Goal: Task Accomplishment & Management: Complete application form

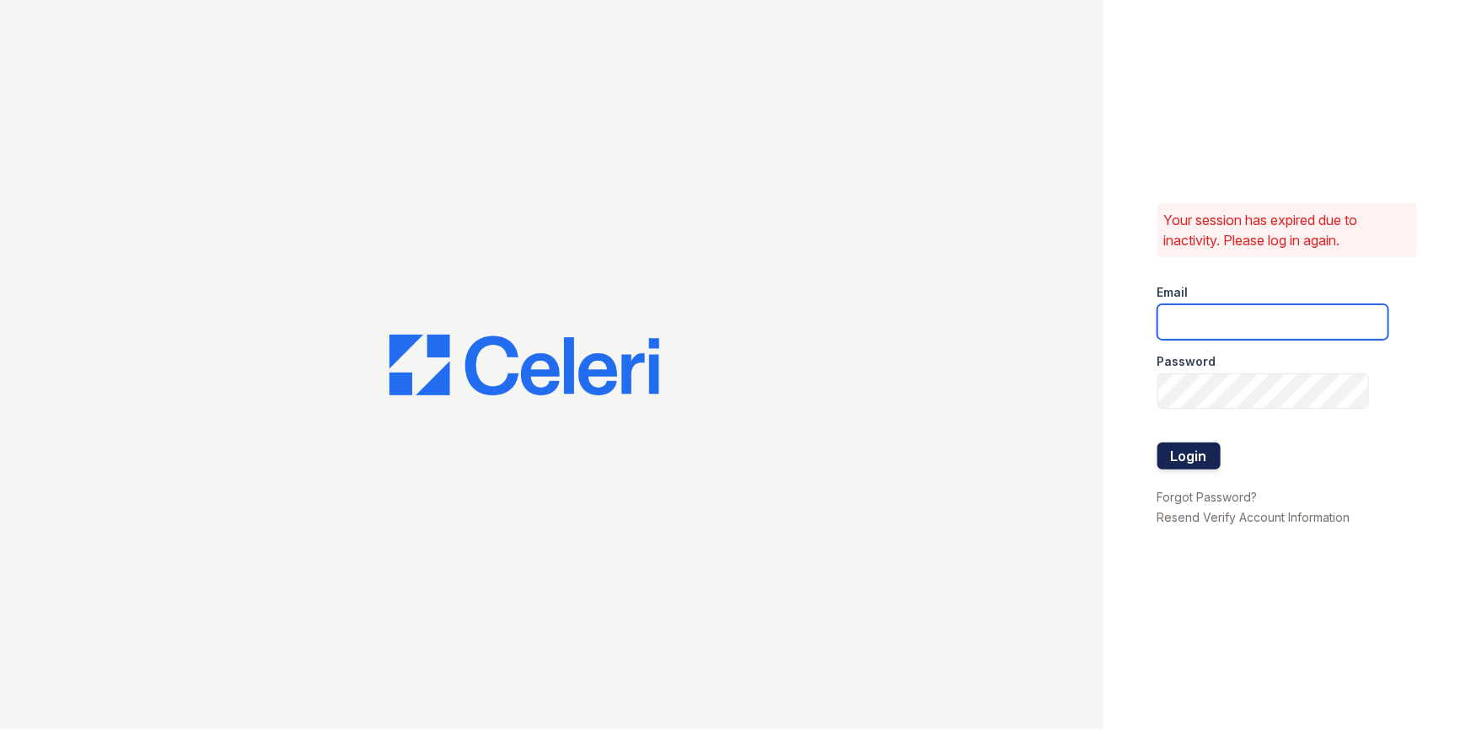
type input "[PERSON_NAME][EMAIL_ADDRESS][DOMAIN_NAME]"
click at [1188, 455] on button "Login" at bounding box center [1188, 455] width 63 height 27
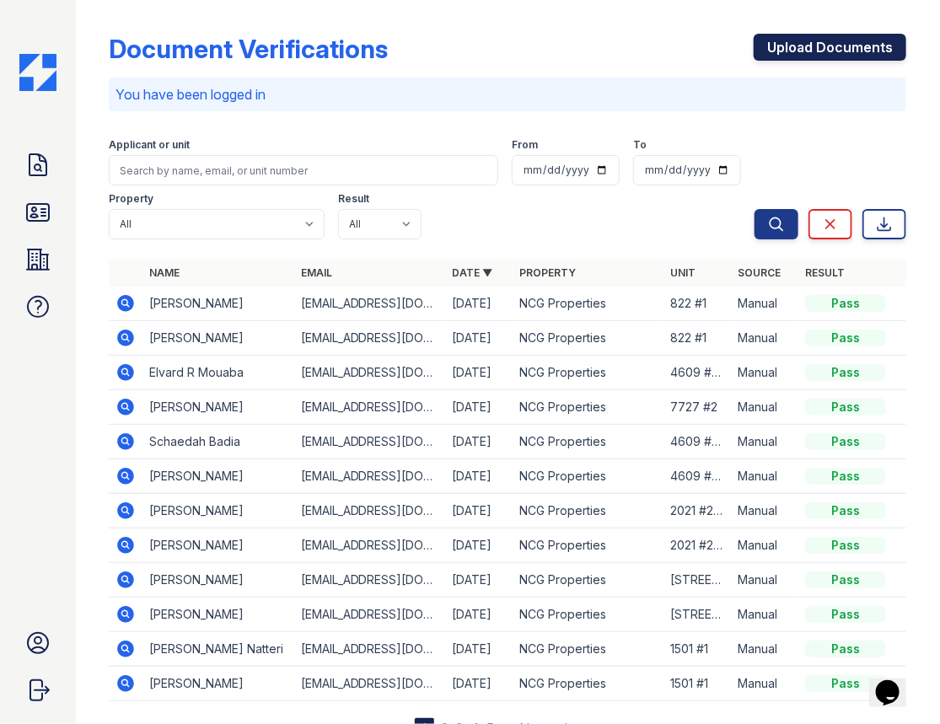
click at [808, 41] on link "Upload Documents" at bounding box center [829, 47] width 153 height 27
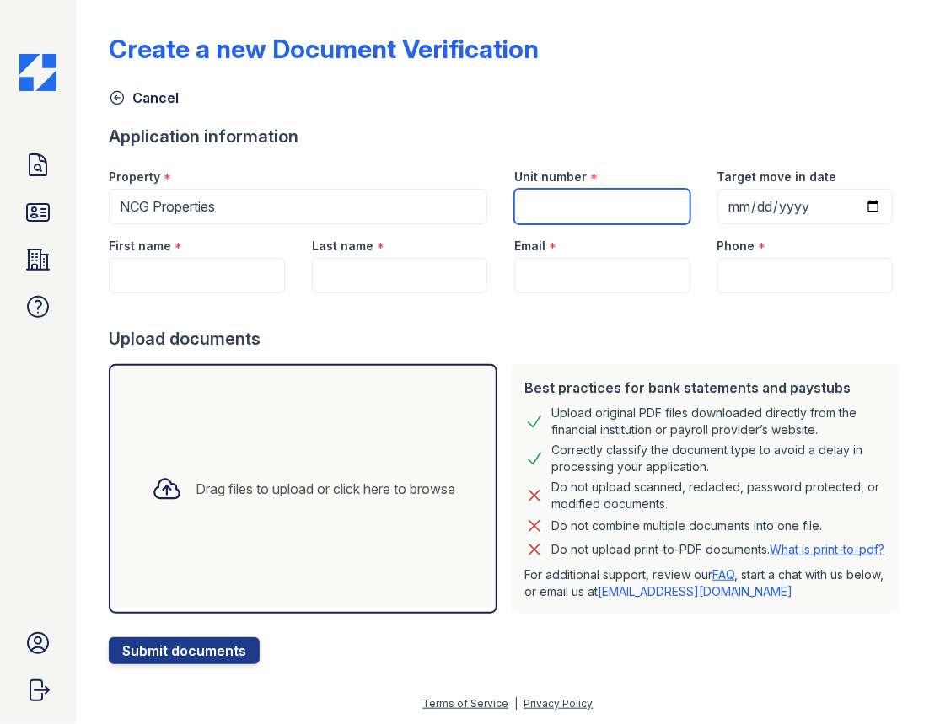
click at [575, 201] on input "Unit number" at bounding box center [601, 206] width 175 height 35
type input "4025 #2"
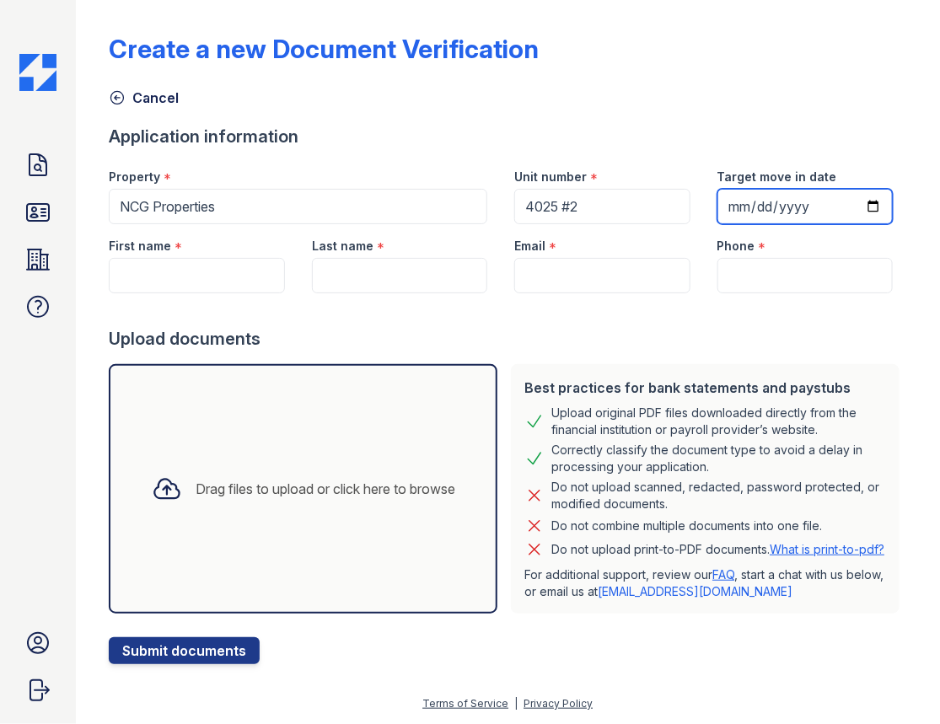
click at [726, 200] on input "Target move in date" at bounding box center [804, 206] width 175 height 35
type input "2025-10-01"
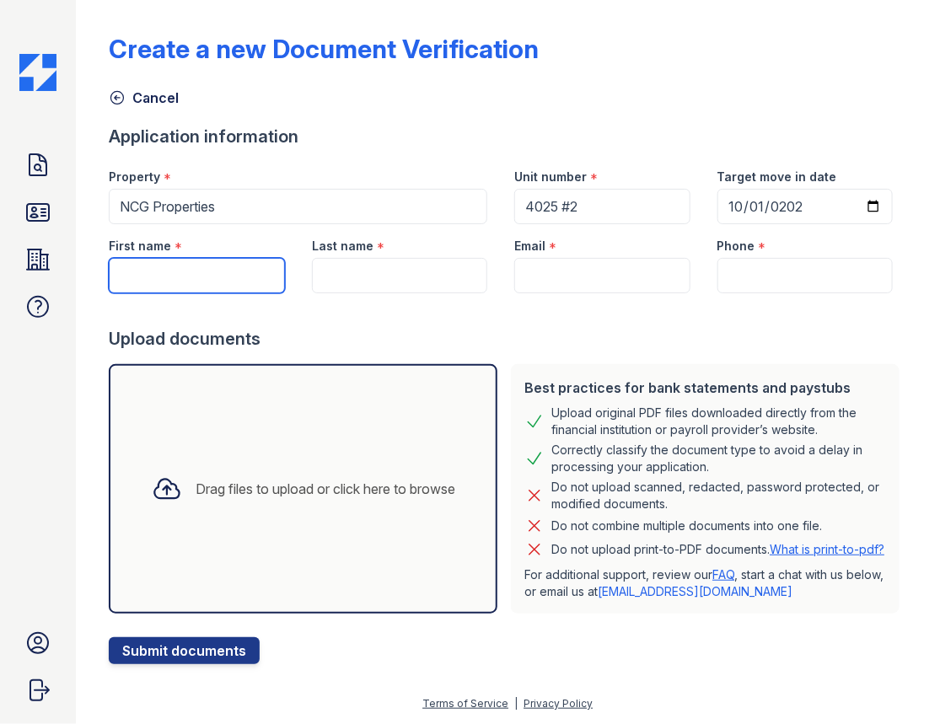
click at [141, 276] on input "First name" at bounding box center [196, 275] width 175 height 35
type input "[GEOGRAPHIC_DATA]"
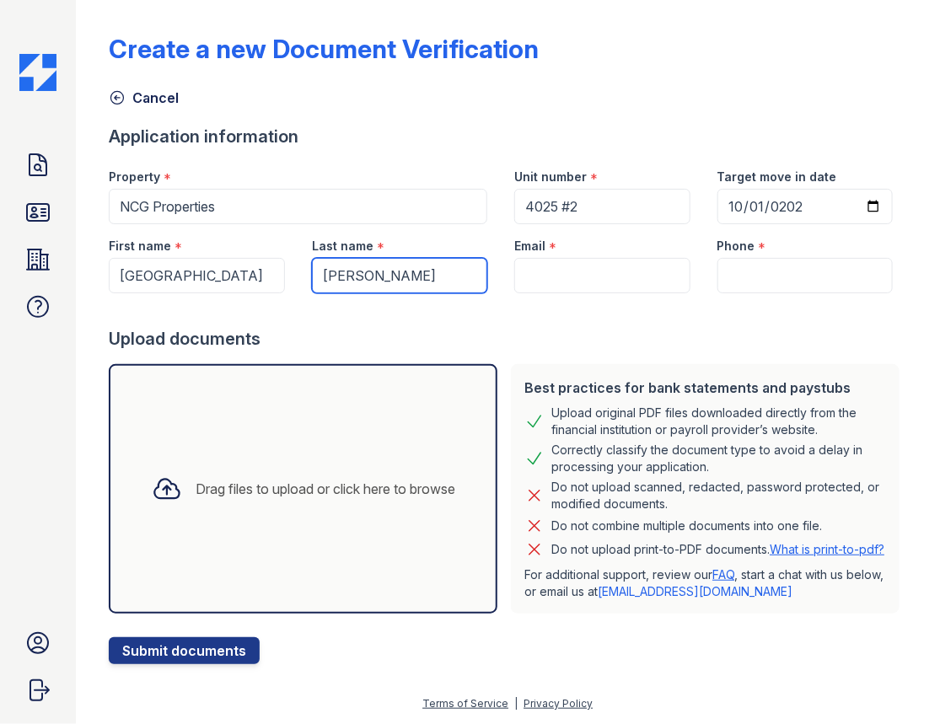
type input "[PERSON_NAME]"
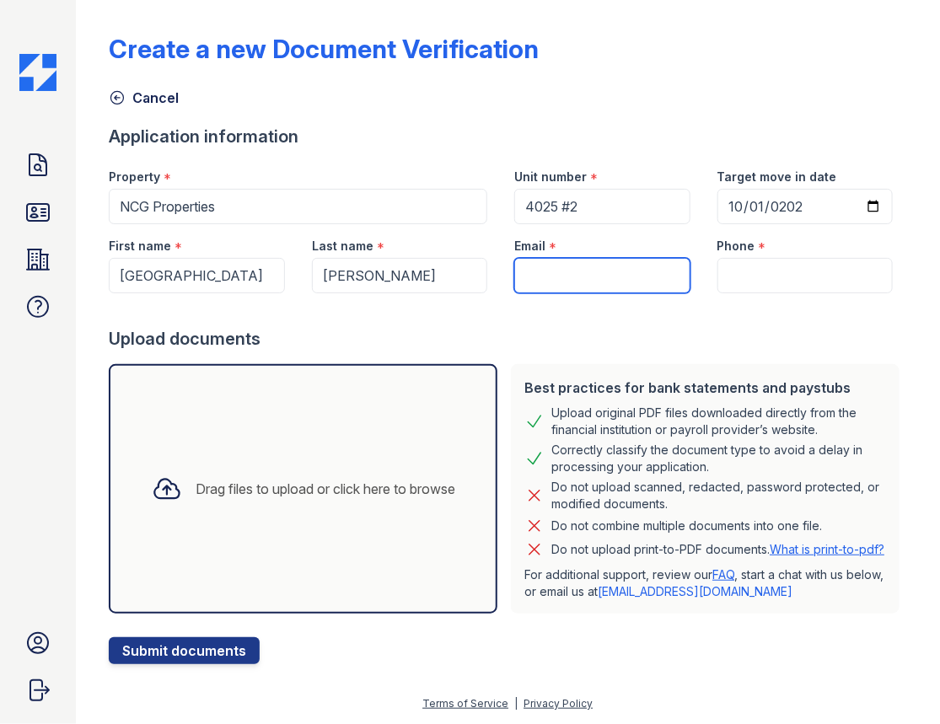
click at [584, 271] on input "Email" at bounding box center [601, 275] width 175 height 35
paste input "(224)830-1609"
type input "(224)830-1609"
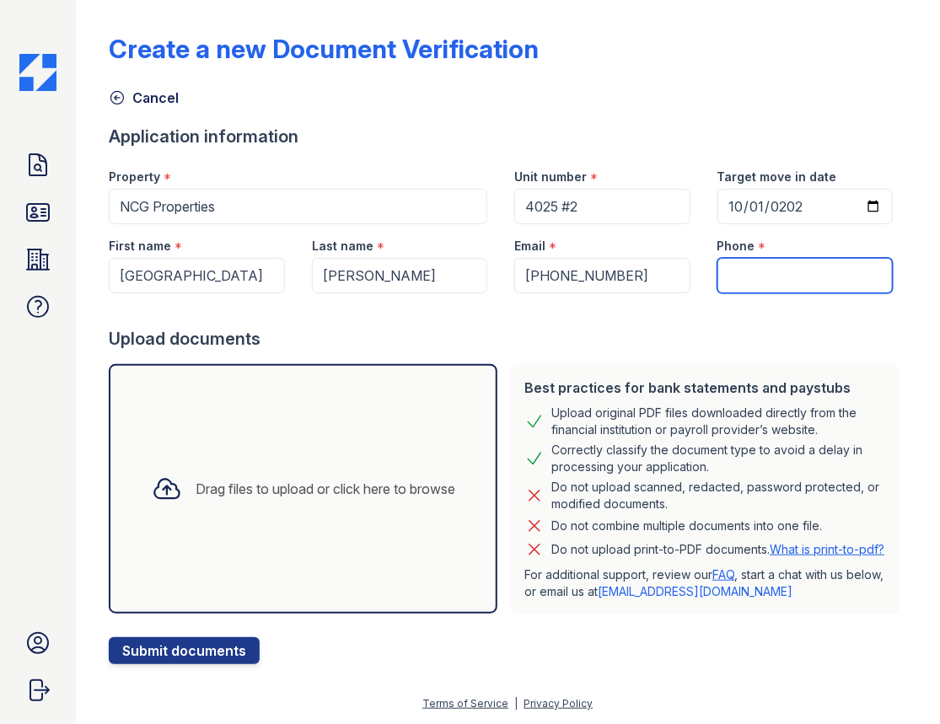
click at [770, 263] on input "Phone" at bounding box center [804, 275] width 175 height 35
paste input "(224)830-1609"
type input "(224)830-1609"
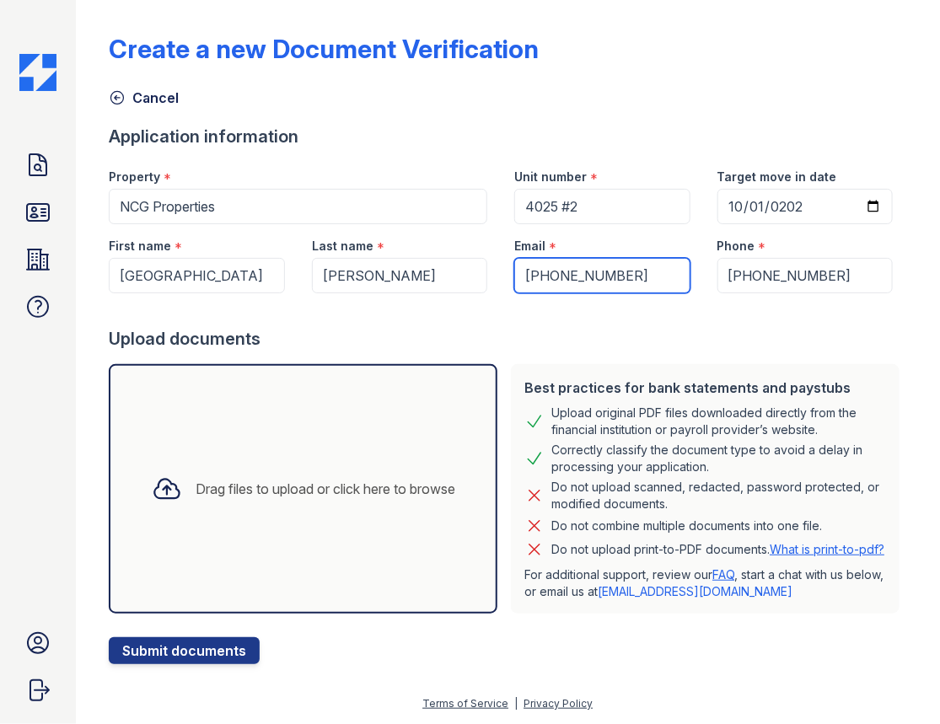
drag, startPoint x: 641, startPoint y: 276, endPoint x: 377, endPoint y: 276, distance: 263.8
click at [378, 276] on div "First name * Brooklyn Last name * Sanders Email * (224)830-1609 Phone * (224)83…" at bounding box center [500, 258] width 811 height 69
click at [543, 279] on input "Email" at bounding box center [601, 275] width 175 height 35
paste input "[EMAIL_ADDRESS][DOMAIN_NAME]"
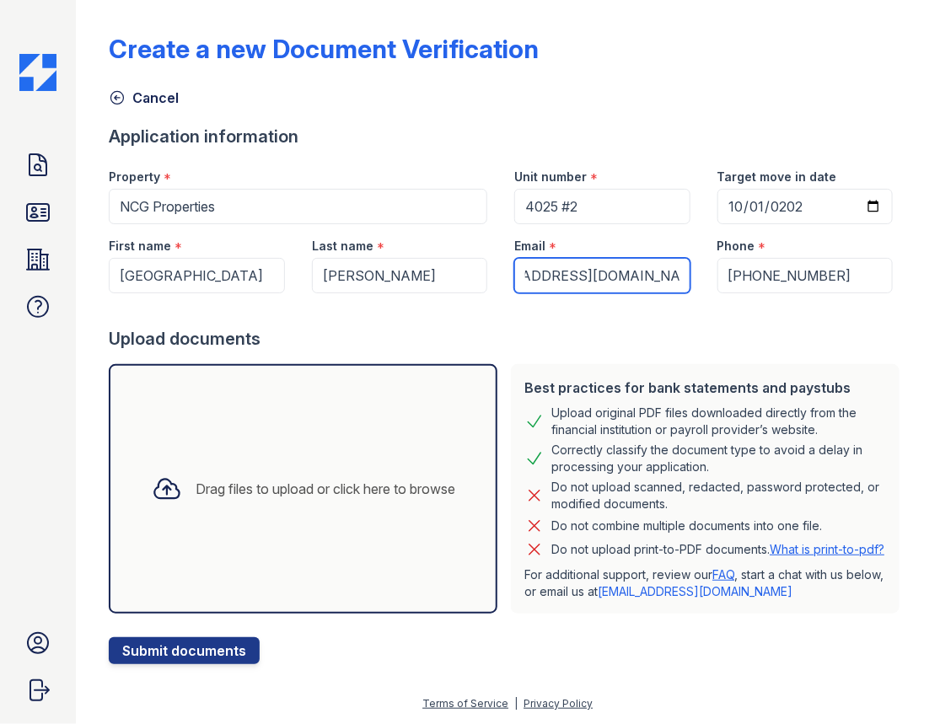
type input "[EMAIL_ADDRESS][DOMAIN_NAME]"
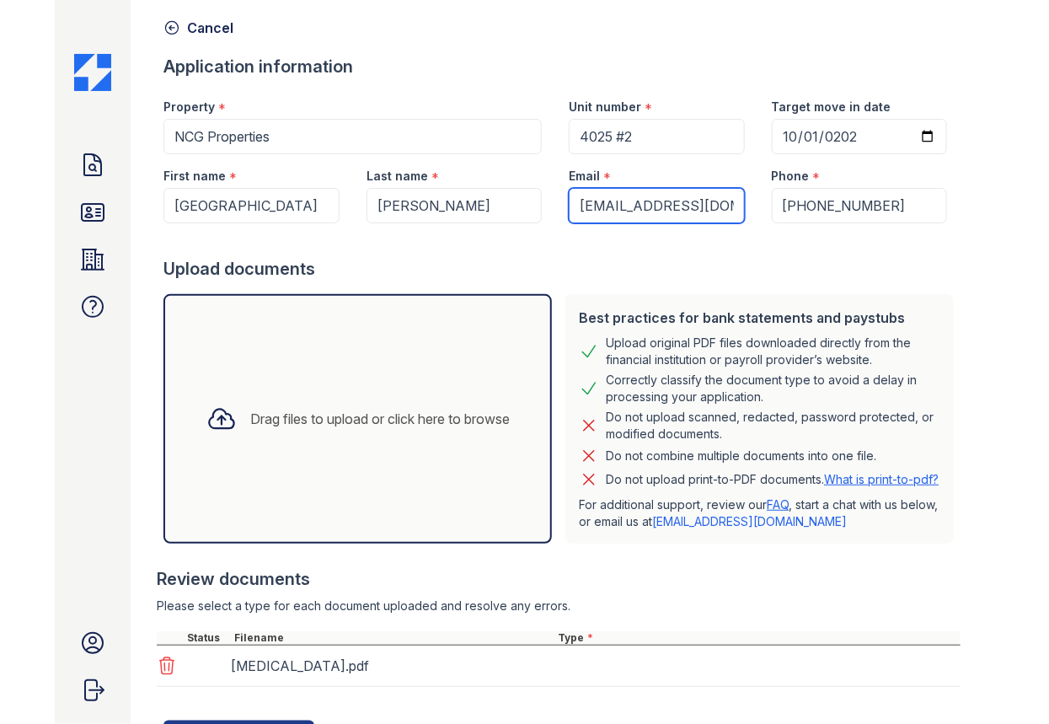
scroll to position [164, 0]
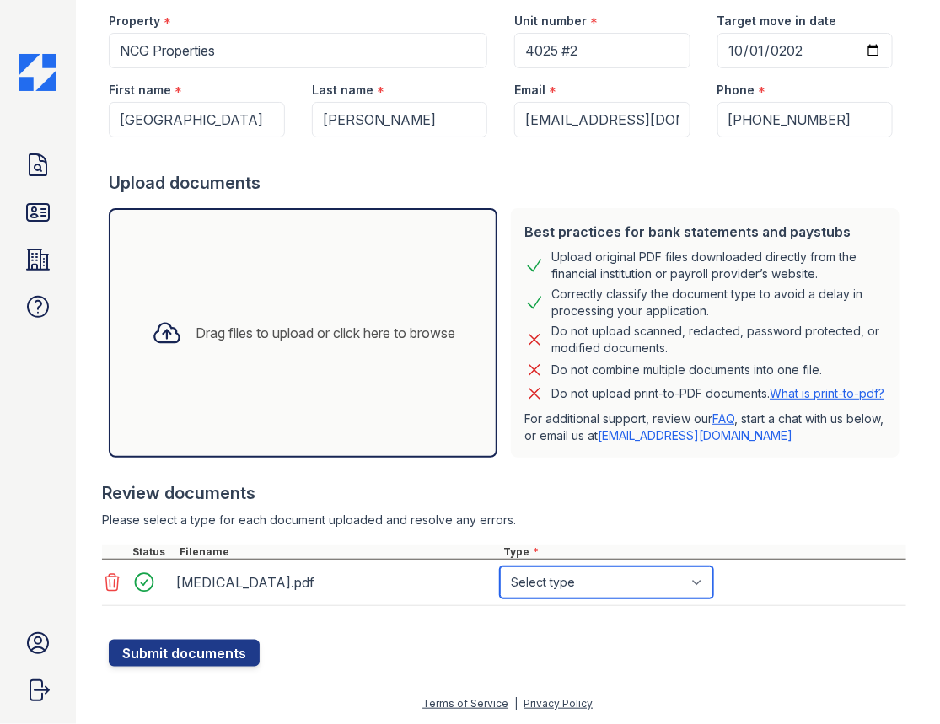
click at [706, 585] on select "Select type Paystub Bank Statement Offer Letter Tax Documents Benefit Award Let…" at bounding box center [606, 582] width 213 height 32
select select "paystub"
click at [500, 571] on select "Select type Paystub Bank Statement Offer Letter Tax Documents Benefit Award Let…" at bounding box center [606, 582] width 213 height 32
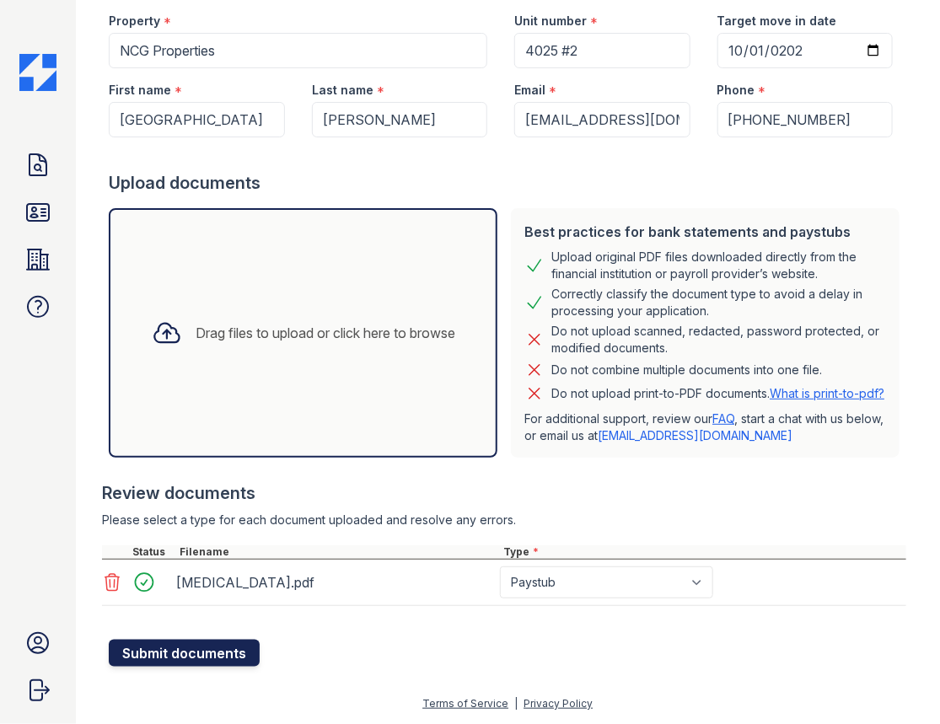
click at [190, 660] on button "Submit documents" at bounding box center [184, 653] width 151 height 27
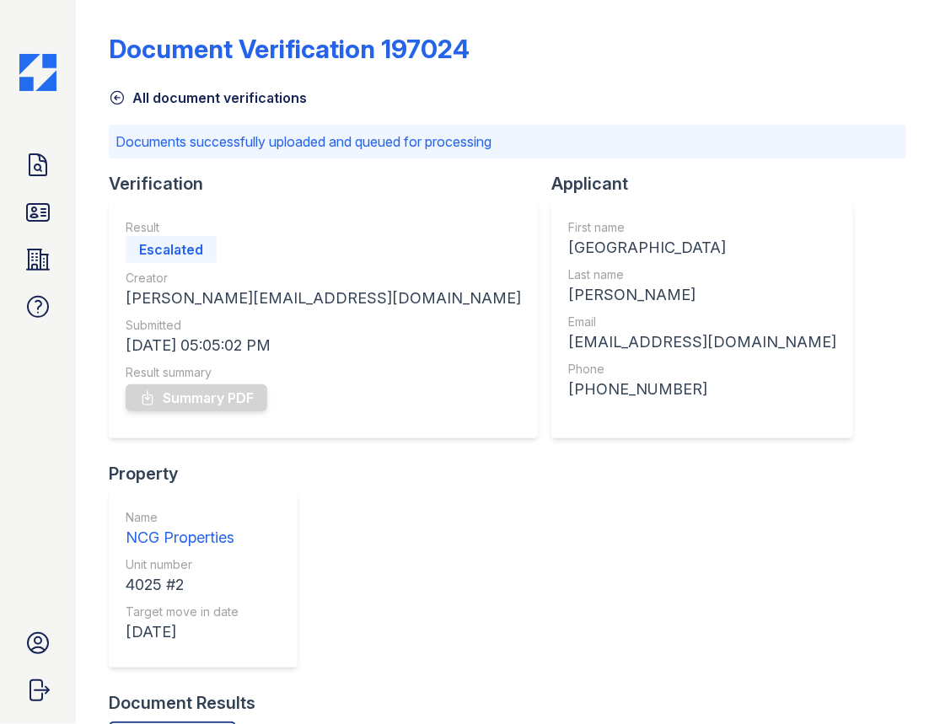
click at [615, 78] on div "All document verifications" at bounding box center [507, 93] width 797 height 30
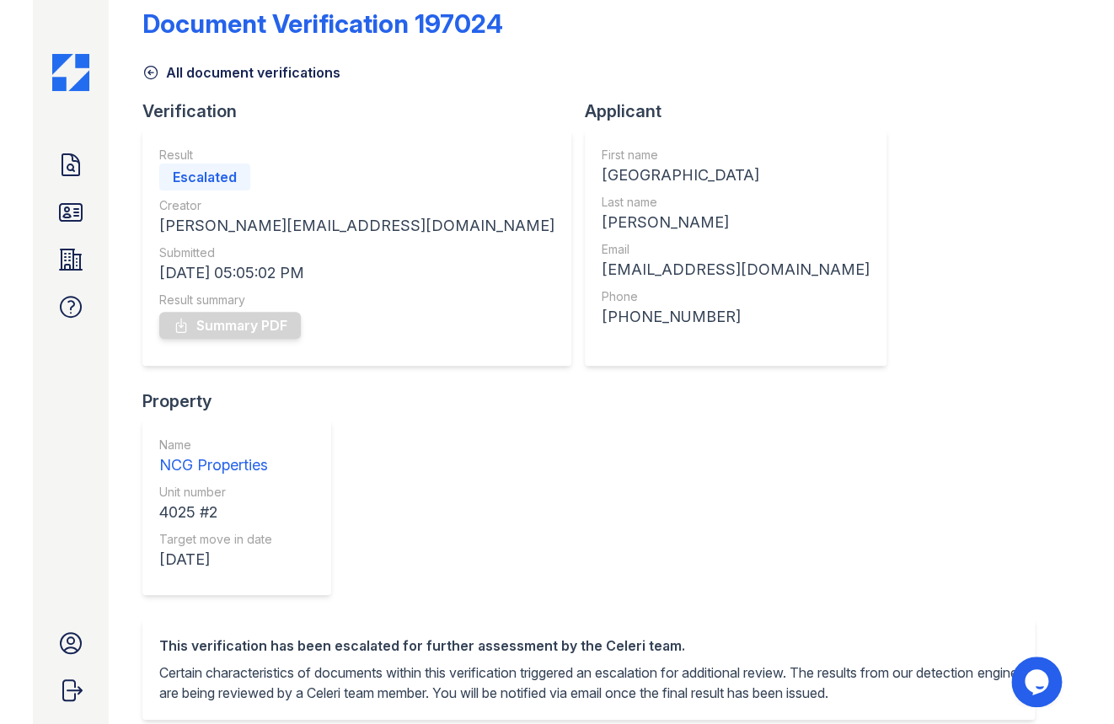
scroll to position [48, 0]
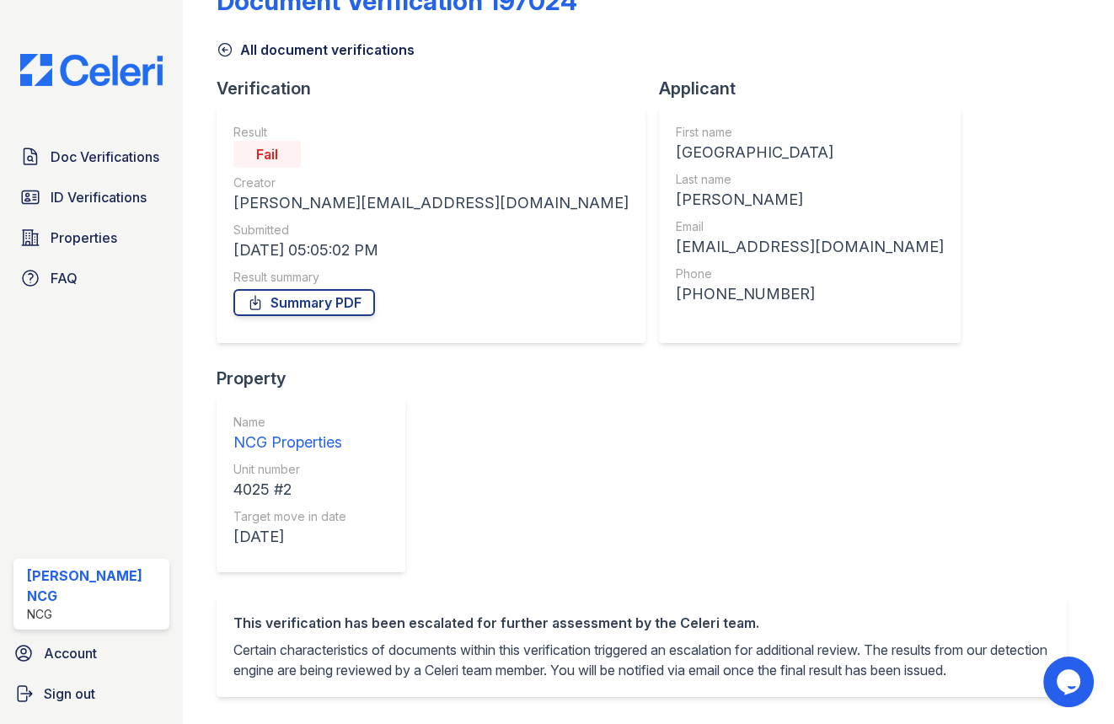
drag, startPoint x: 714, startPoint y: 631, endPoint x: 298, endPoint y: 28, distance: 733.1
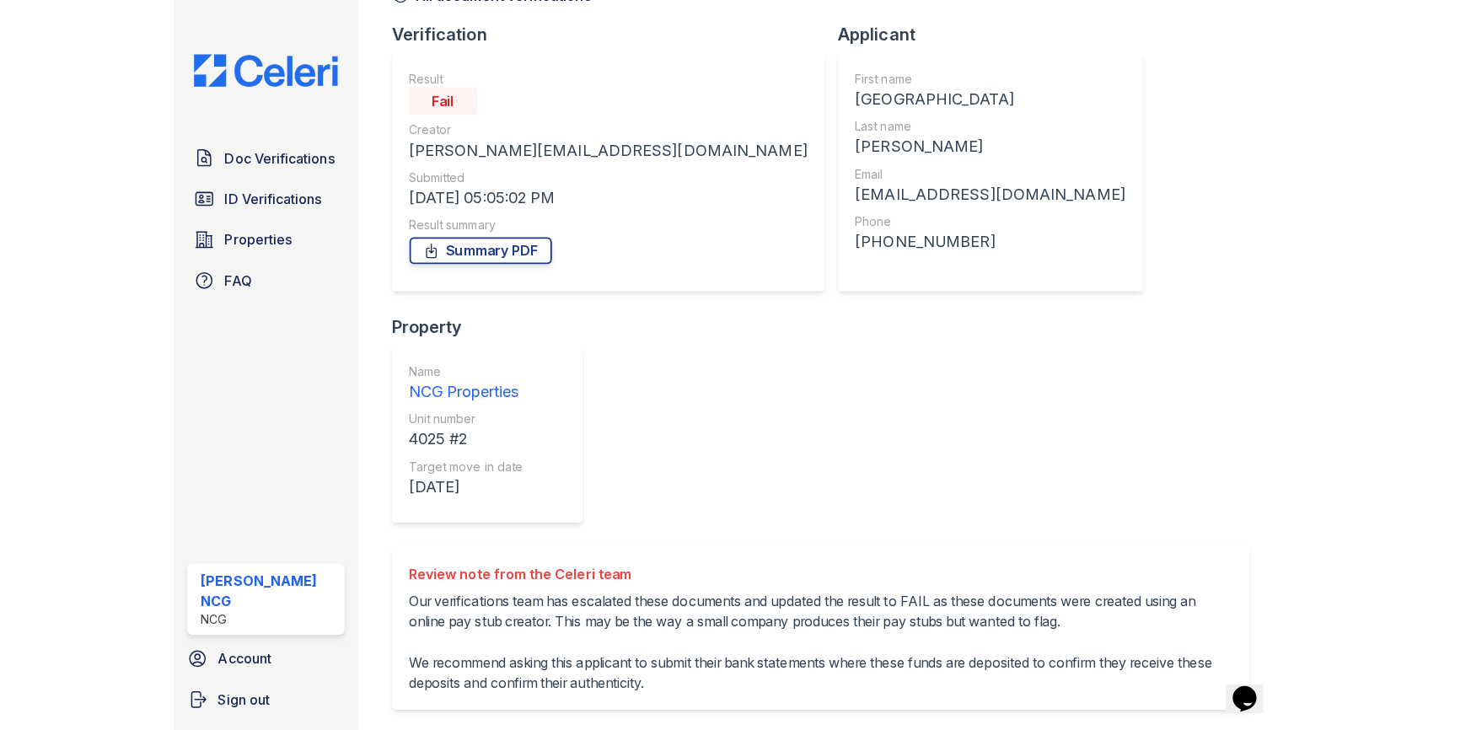
scroll to position [110, 0]
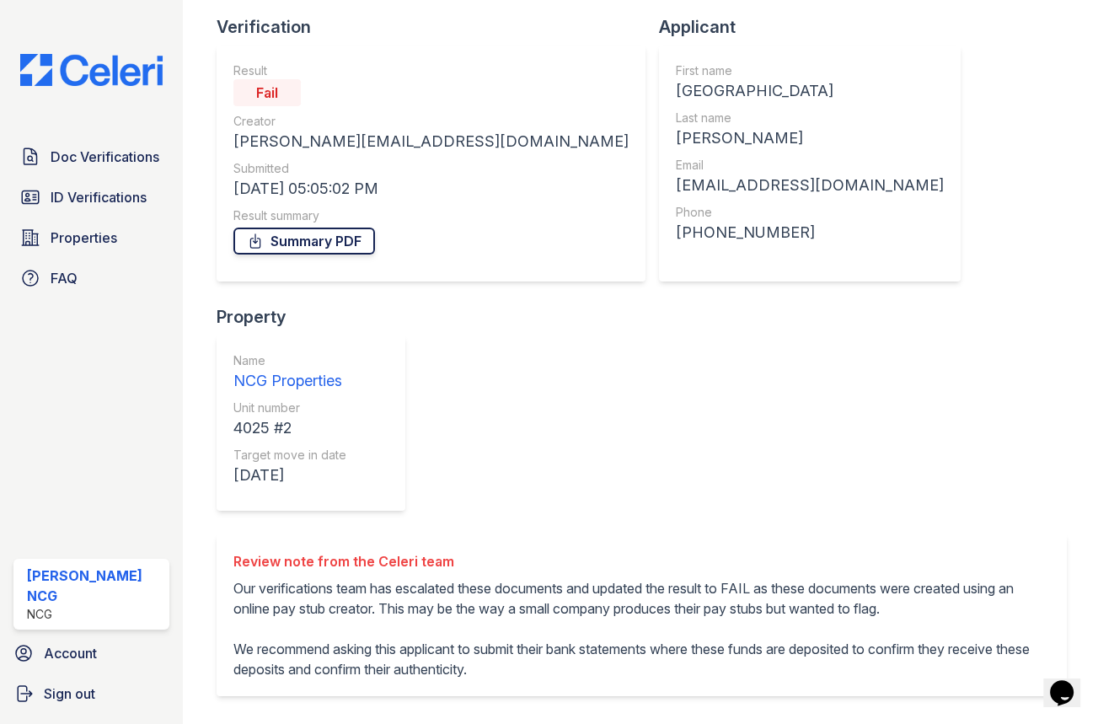
click at [312, 244] on link "Summary PDF" at bounding box center [304, 241] width 142 height 27
click at [1010, 326] on div "Document Verification 197024 All document verifications Verification Result Fai…" at bounding box center [649, 386] width 865 height 978
click at [994, 228] on div "Document Verification 197024 All document verifications Verification Result Fai…" at bounding box center [649, 386] width 865 height 978
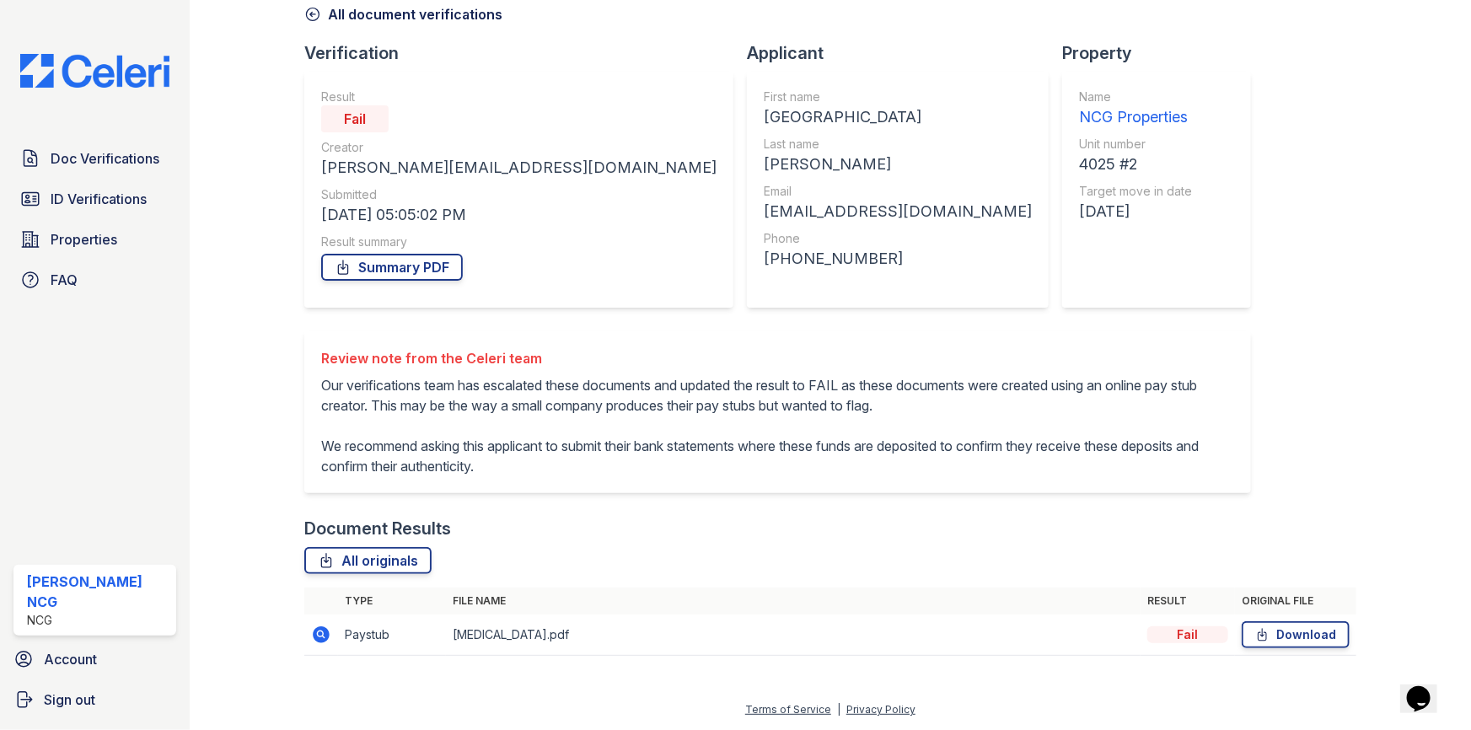
scroll to position [103, 0]
click at [90, 156] on span "Doc Verifications" at bounding box center [105, 158] width 109 height 20
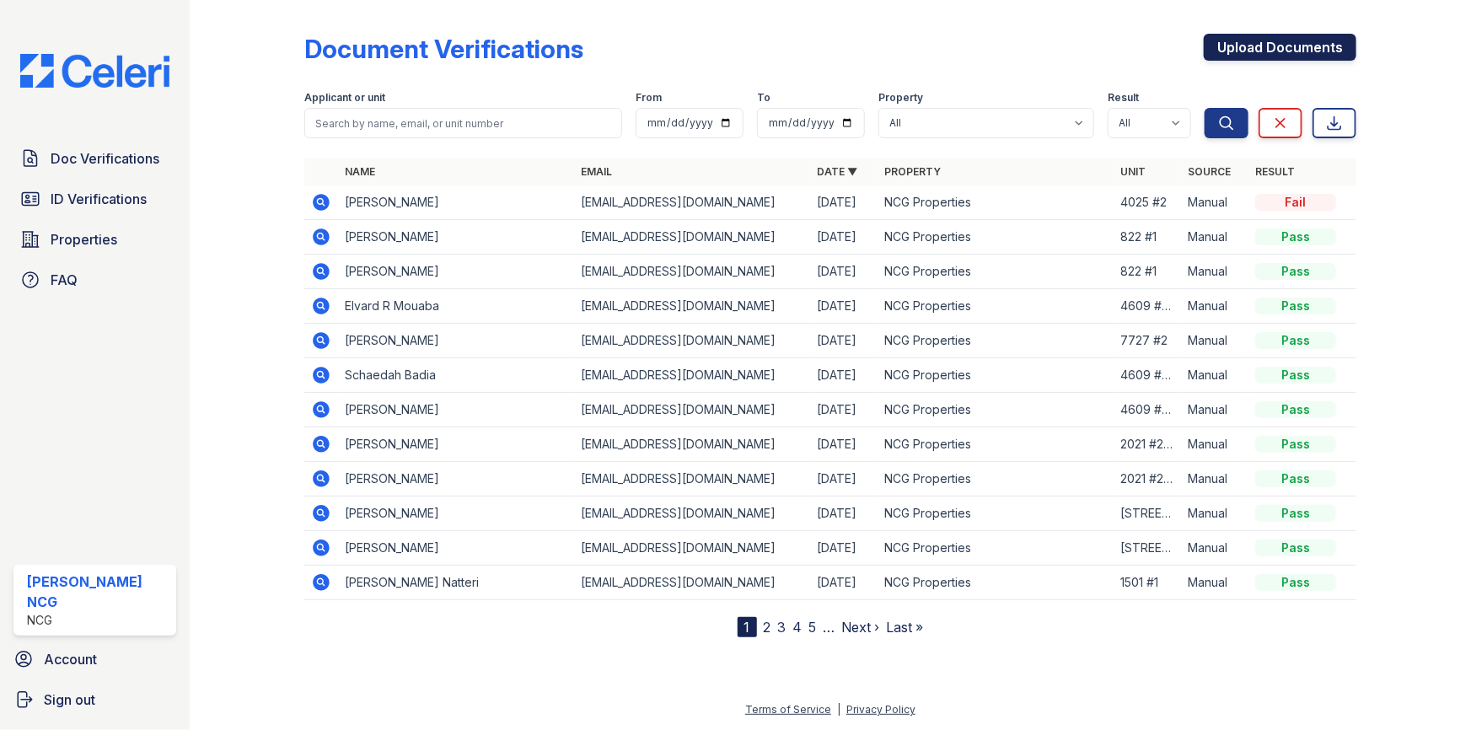
click at [1113, 34] on link "Upload Documents" at bounding box center [1280, 47] width 153 height 27
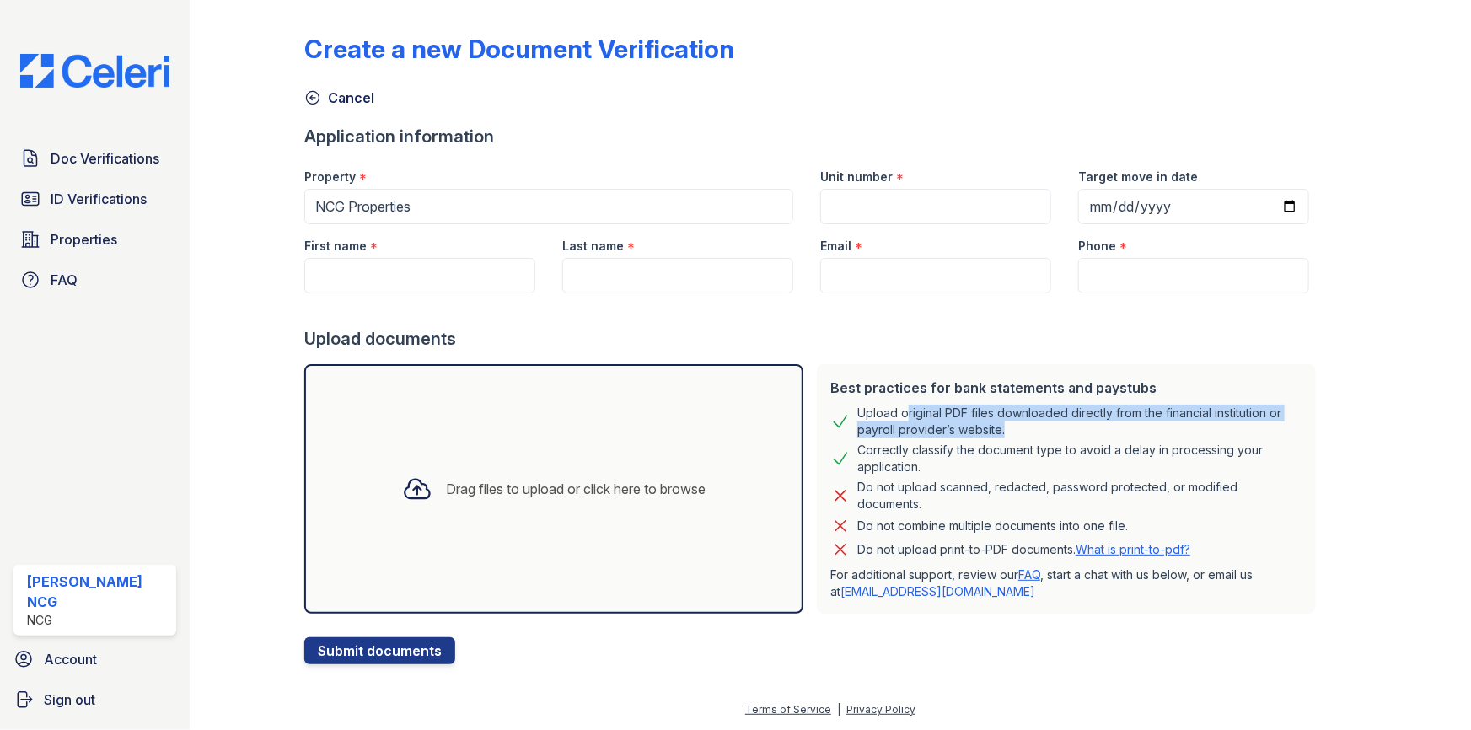
drag, startPoint x: 887, startPoint y: 409, endPoint x: 988, endPoint y: 427, distance: 102.8
click at [988, 427] on div "Upload original PDF files downloaded directly from the financial institution or…" at bounding box center [1079, 422] width 445 height 34
drag, startPoint x: 927, startPoint y: 482, endPoint x: 936, endPoint y: 497, distance: 17.8
click at [936, 497] on div "Do not upload scanned, redacted, password protected, or modified documents." at bounding box center [1079, 496] width 445 height 34
copy div "scanned, redacted, password protected, or modified documents."
